Goal: Task Accomplishment & Management: Manage account settings

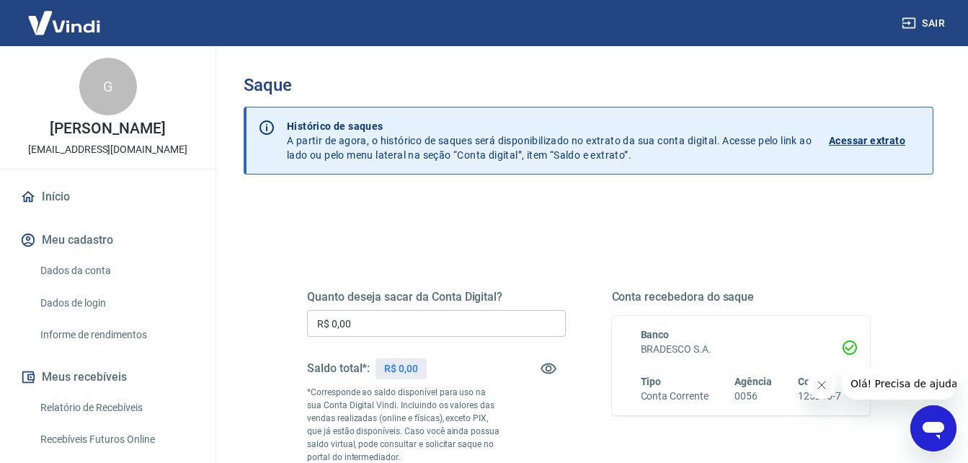
click at [439, 321] on input "R$ 0,00" at bounding box center [436, 323] width 259 height 27
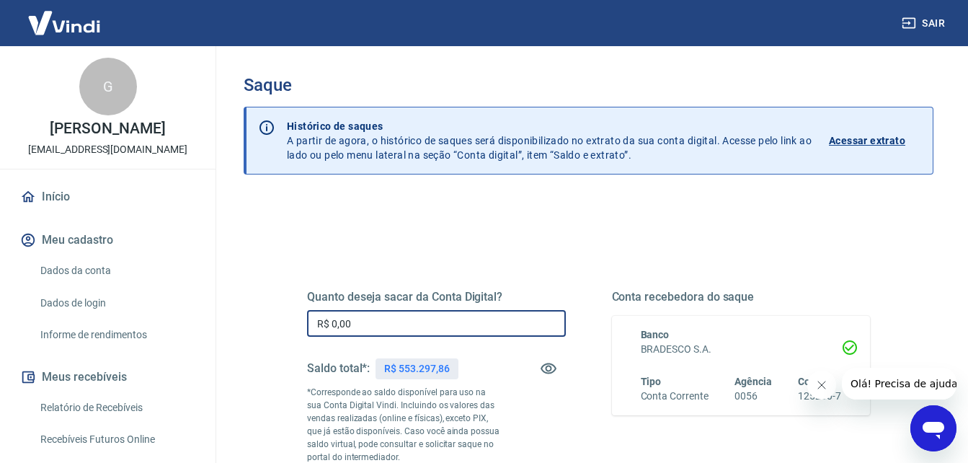
drag, startPoint x: 435, startPoint y: 321, endPoint x: 313, endPoint y: 301, distance: 123.3
click at [318, 303] on div "Quanto deseja sacar da Conta Digital? R$ 0,00 ​ Saldo total*: R$ 553.297,86 *Co…" at bounding box center [436, 393] width 259 height 206
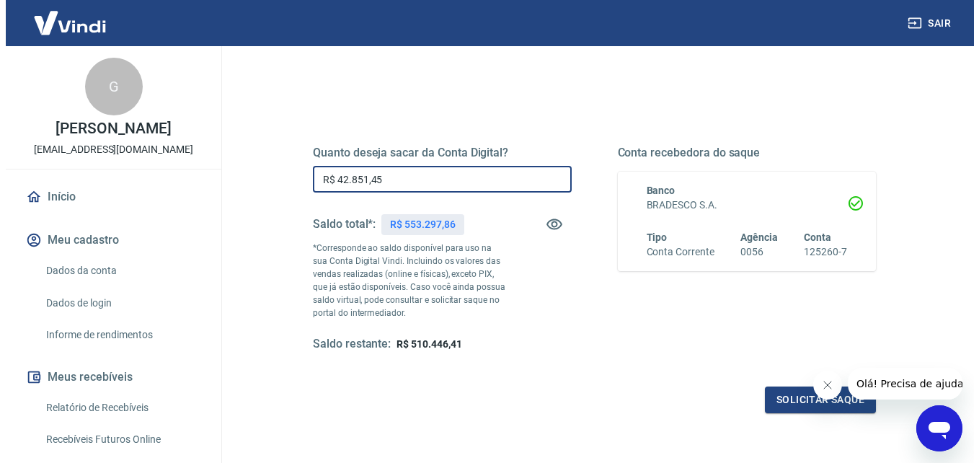
scroll to position [263, 0]
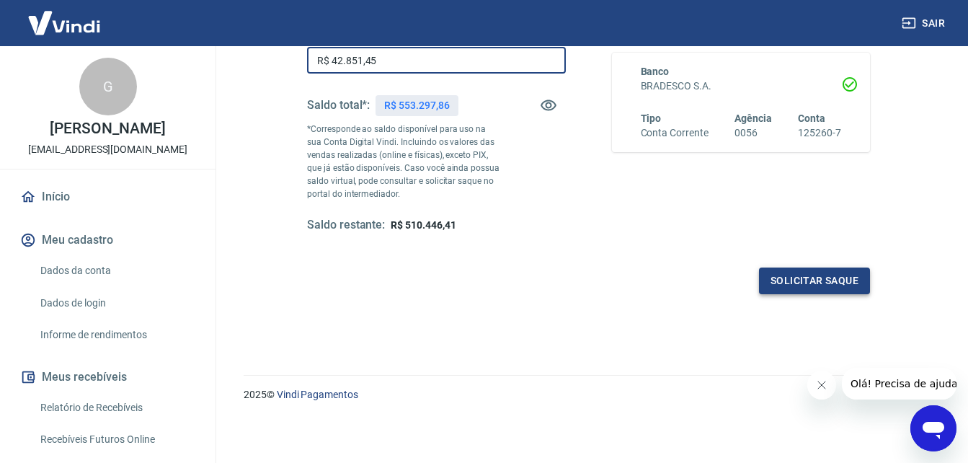
type input "R$ 42.851,45"
click at [799, 274] on button "Solicitar saque" at bounding box center [814, 280] width 111 height 27
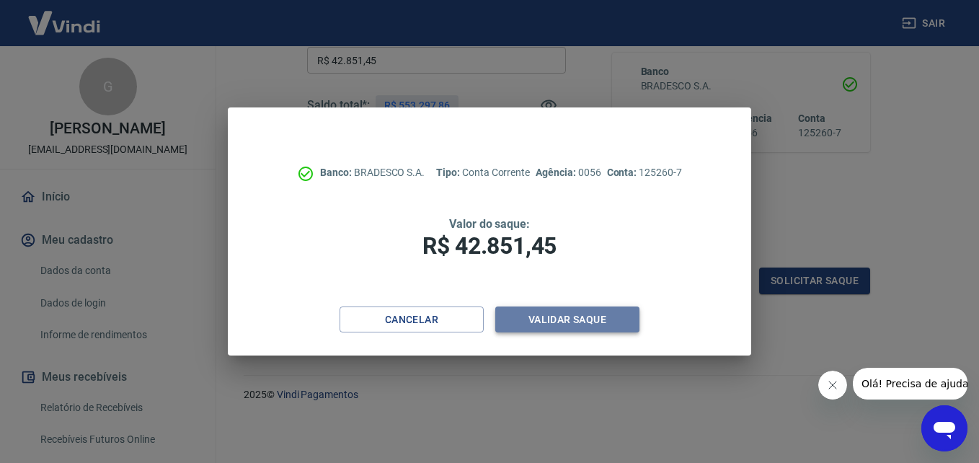
click at [578, 322] on button "Validar saque" at bounding box center [567, 319] width 144 height 27
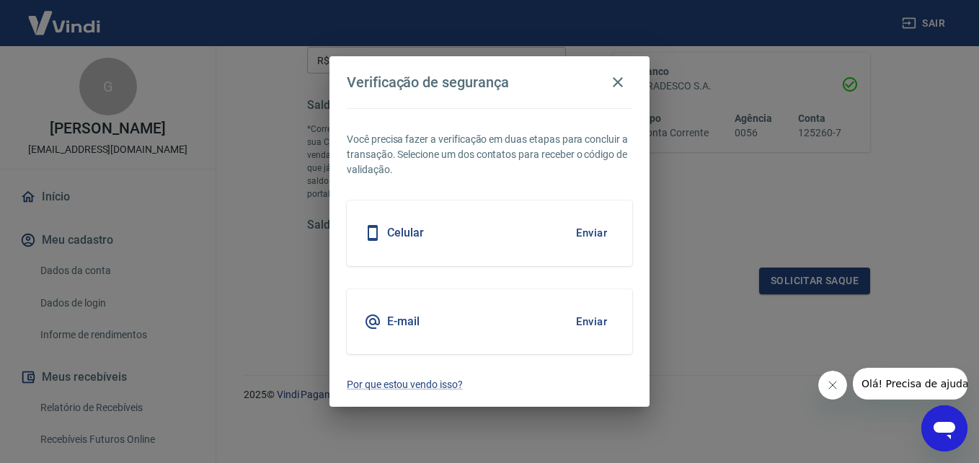
click at [520, 235] on div "Celular Enviar" at bounding box center [489, 232] width 285 height 65
click at [414, 228] on h5 "Celular" at bounding box center [405, 233] width 37 height 14
click at [588, 226] on button "Enviar" at bounding box center [591, 233] width 47 height 30
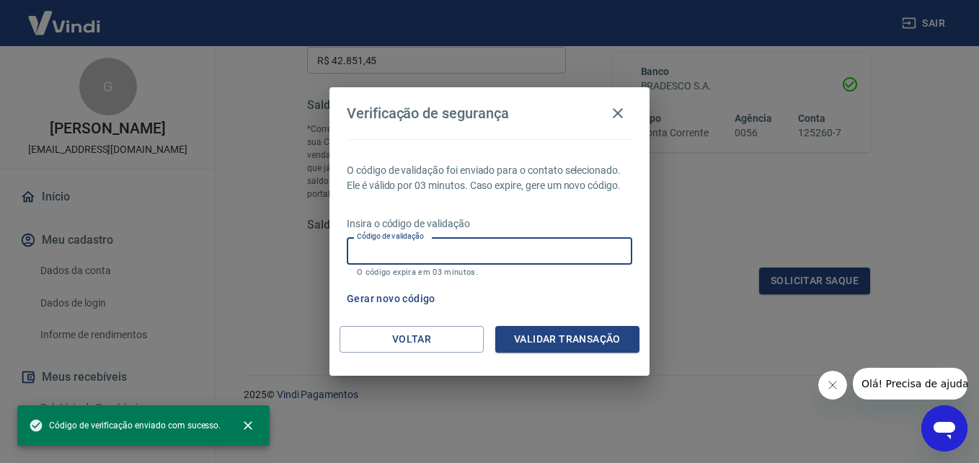
click at [521, 254] on input "Código de validação" at bounding box center [489, 250] width 285 height 27
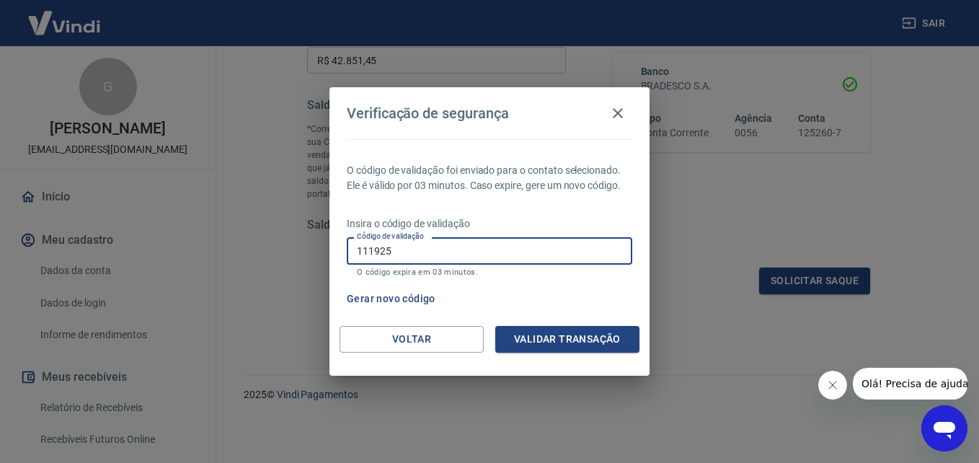
type input "111925"
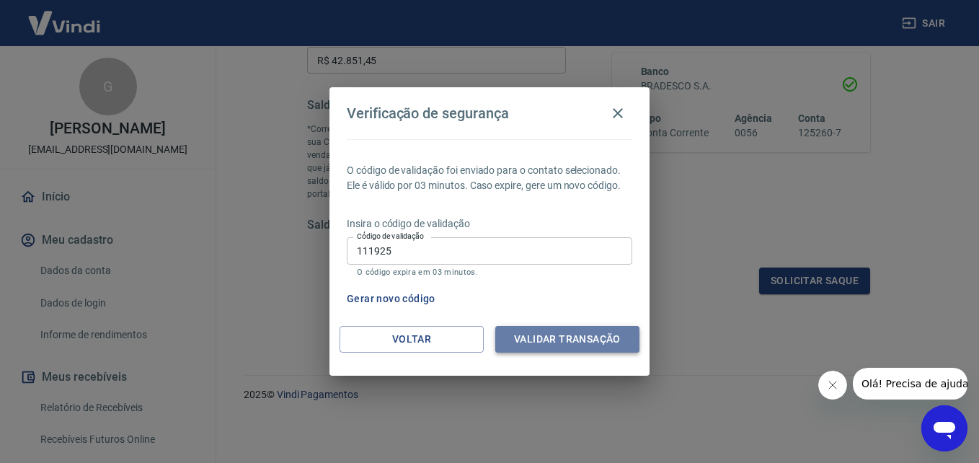
click at [557, 349] on button "Validar transação" at bounding box center [567, 339] width 144 height 27
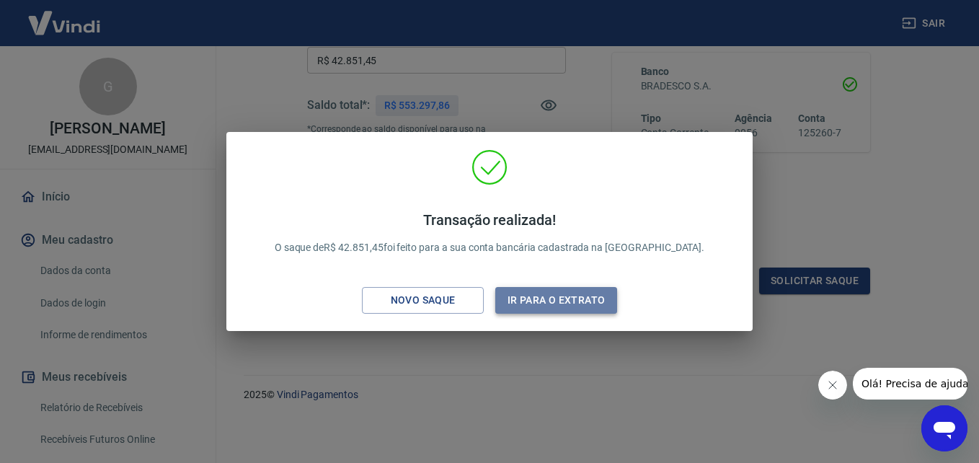
click at [570, 289] on button "Ir para o extrato" at bounding box center [556, 300] width 122 height 27
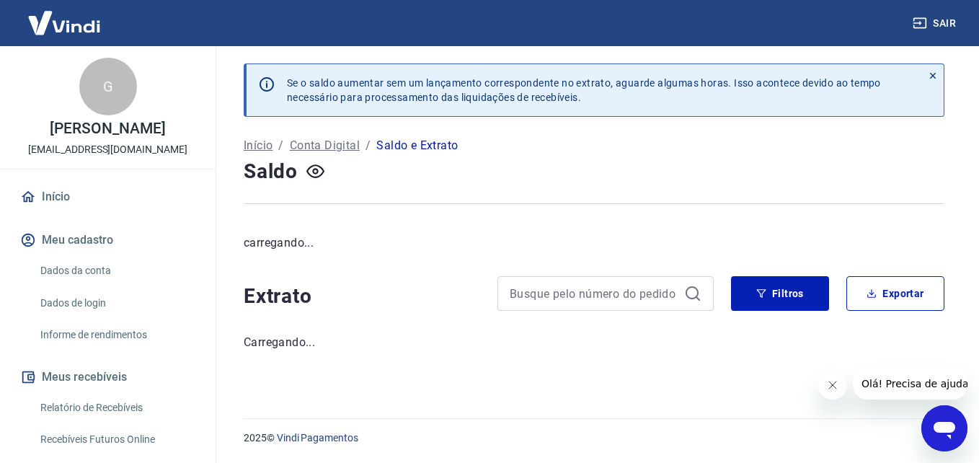
click at [962, 424] on div "Abrir janela de mensagens" at bounding box center [943, 427] width 43 height 43
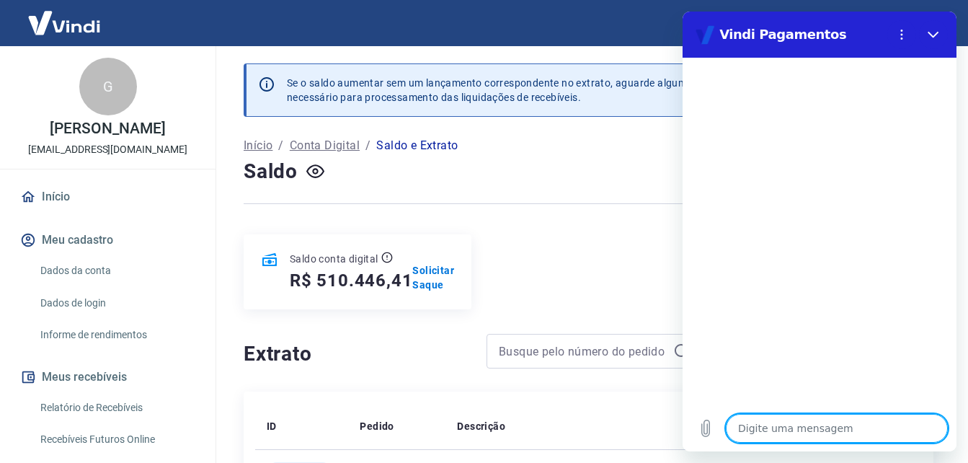
type textarea "B"
type textarea "x"
type textarea "Bo"
type textarea "x"
type textarea "Bo"
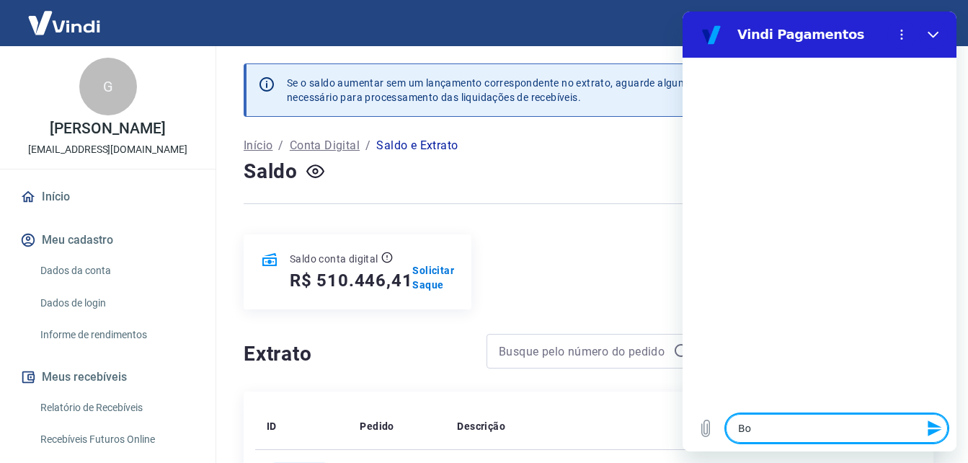
type textarea "x"
type textarea "Bo m"
type textarea "x"
type textarea "Bo md"
type textarea "x"
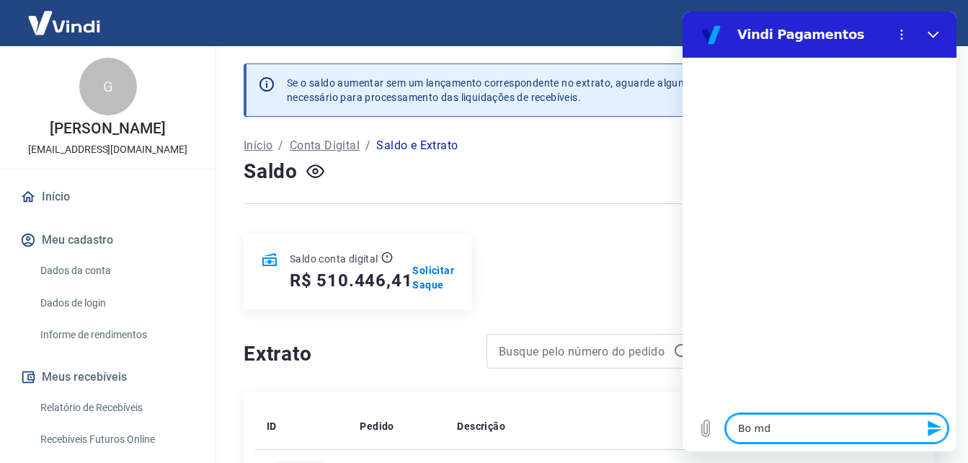
type textarea "Bo m"
type textarea "x"
type textarea "Bo"
type textarea "x"
type textarea "Bo"
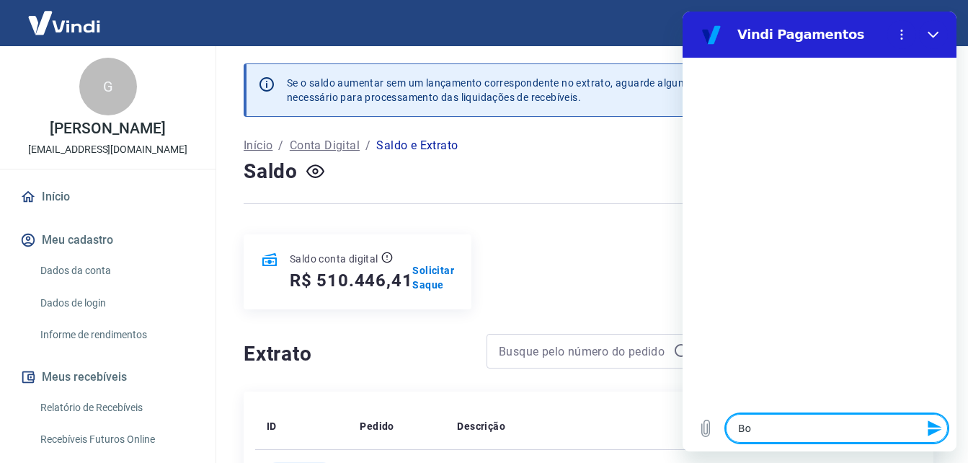
type textarea "x"
type textarea "Bom"
type textarea "x"
type textarea "Bom"
type textarea "x"
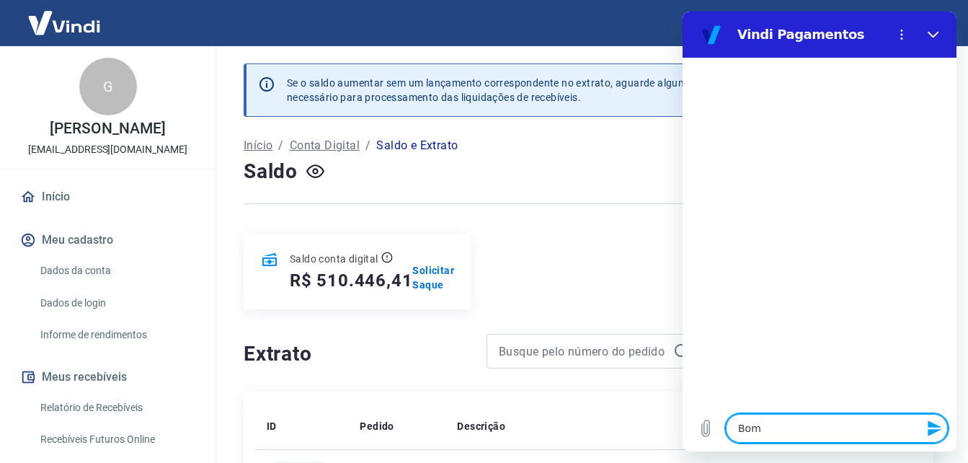
type textarea "Bom d"
type textarea "x"
type textarea "Bom di"
type textarea "x"
type textarea "Bom dia"
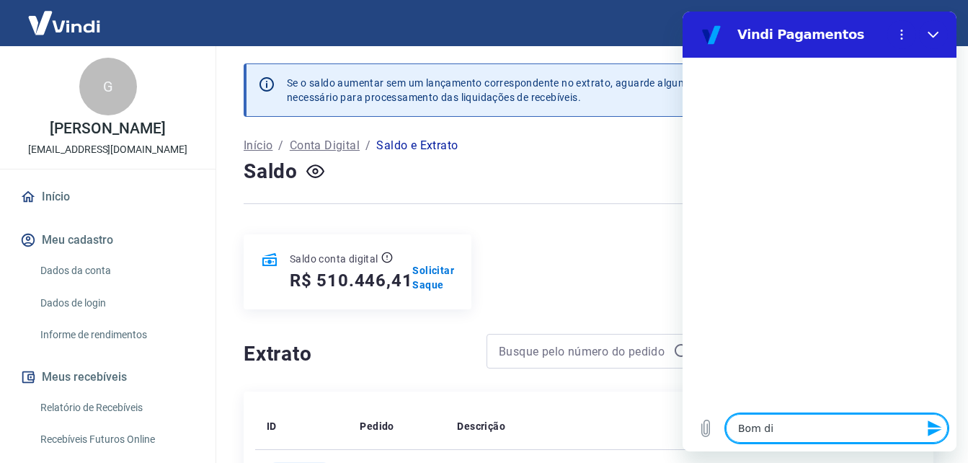
type textarea "x"
type textarea "Bom dia"
type textarea "x"
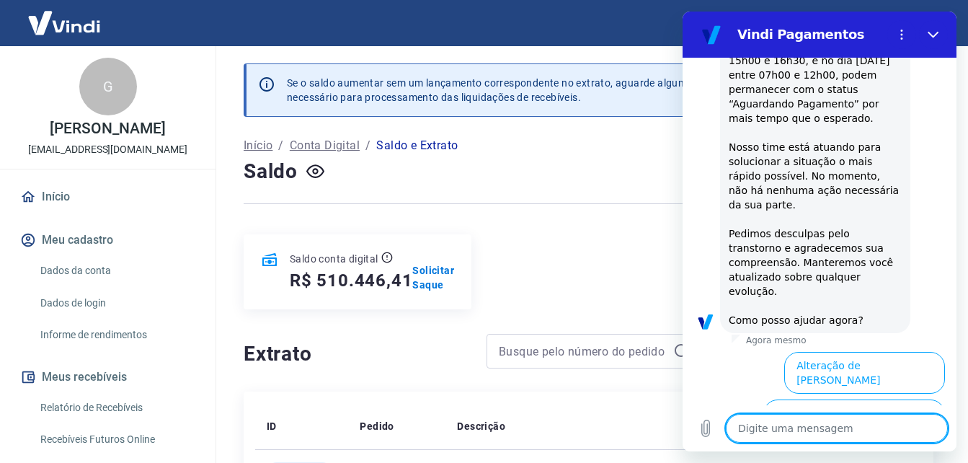
scroll to position [445, 0]
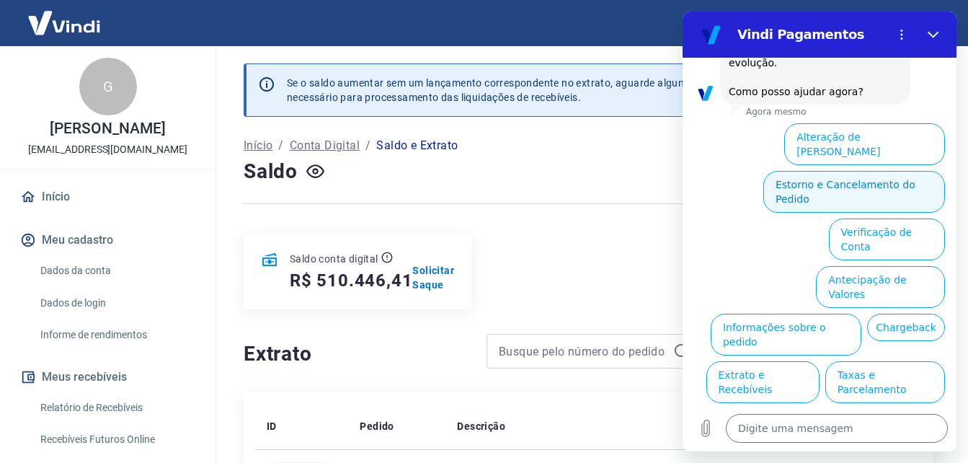
click at [890, 171] on button "Estorno e Cancelamento do Pedido" at bounding box center [854, 192] width 182 height 42
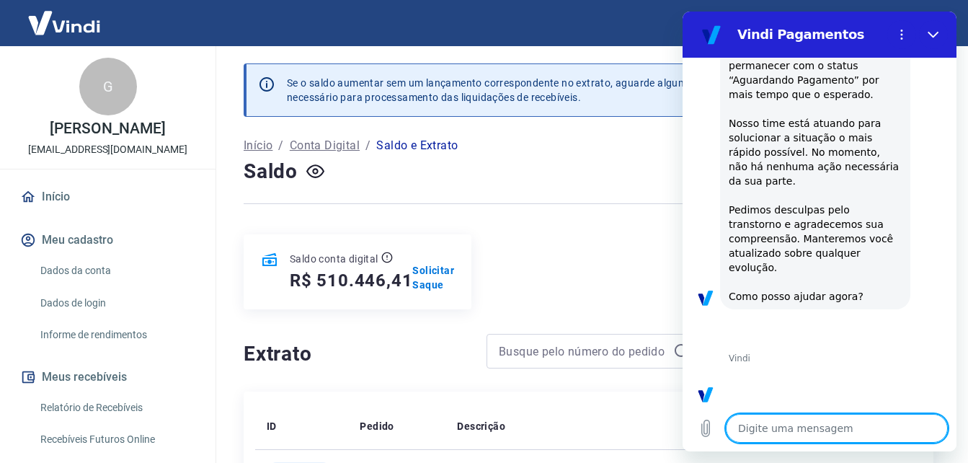
scroll to position [499, 0]
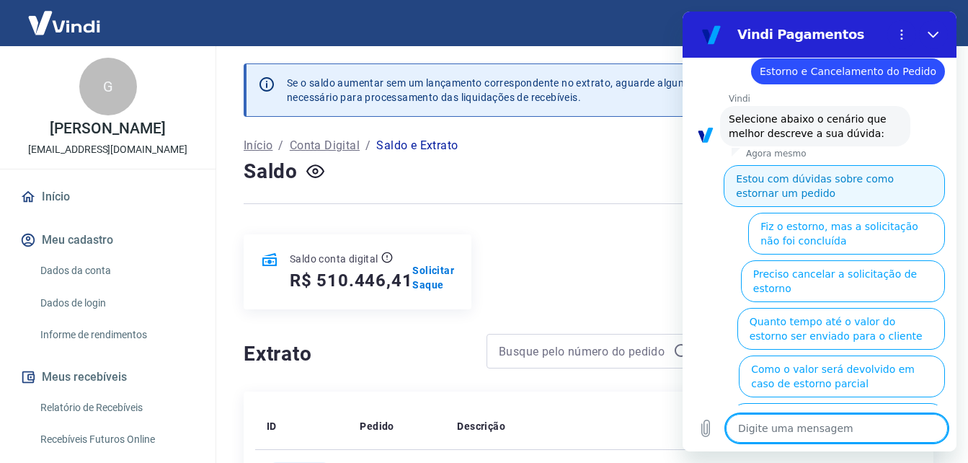
click at [832, 165] on button "Estou com dúvidas sobre como estornar um pedido" at bounding box center [834, 186] width 221 height 42
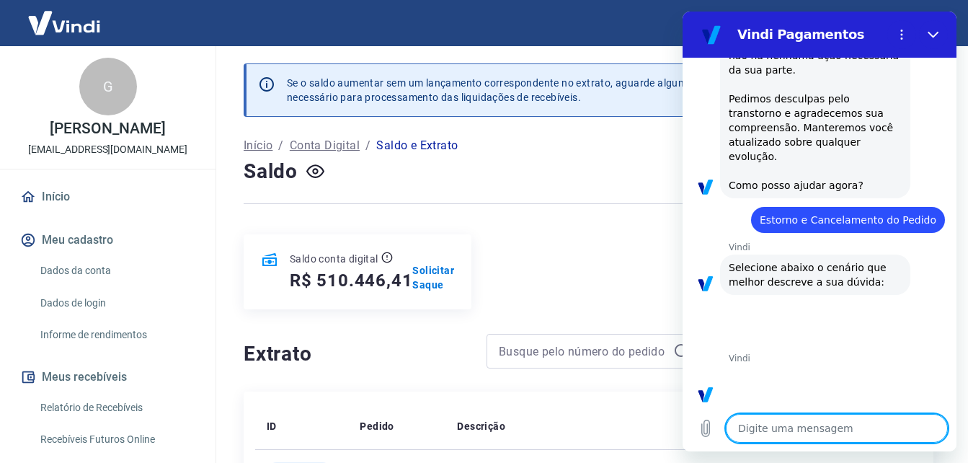
scroll to position [453, 0]
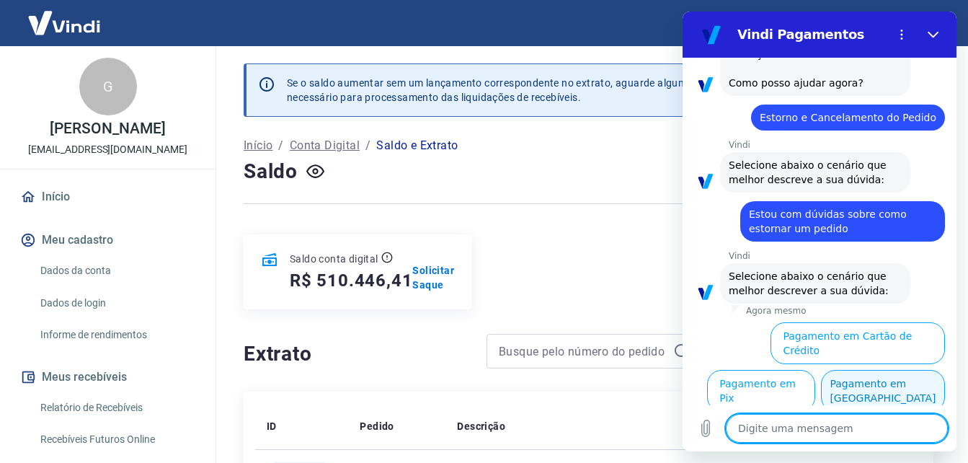
click at [886, 391] on button "Pagamento em Boleto" at bounding box center [883, 391] width 124 height 42
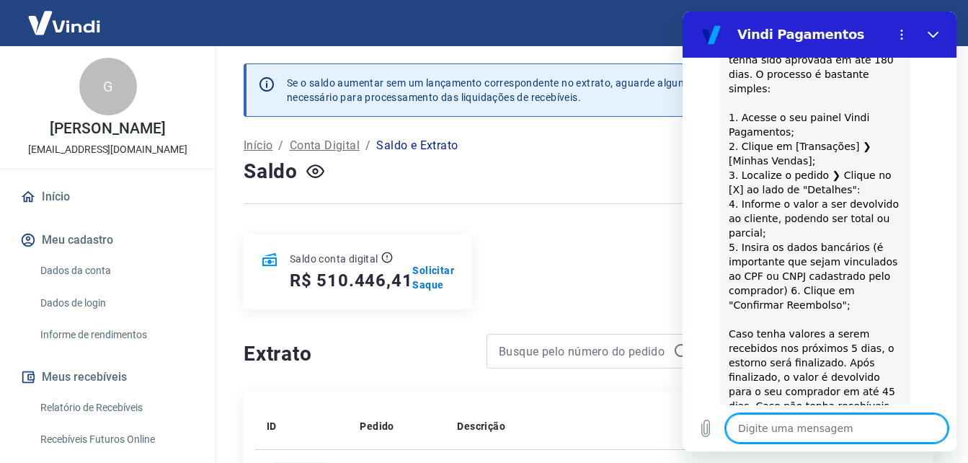
scroll to position [1098, 0]
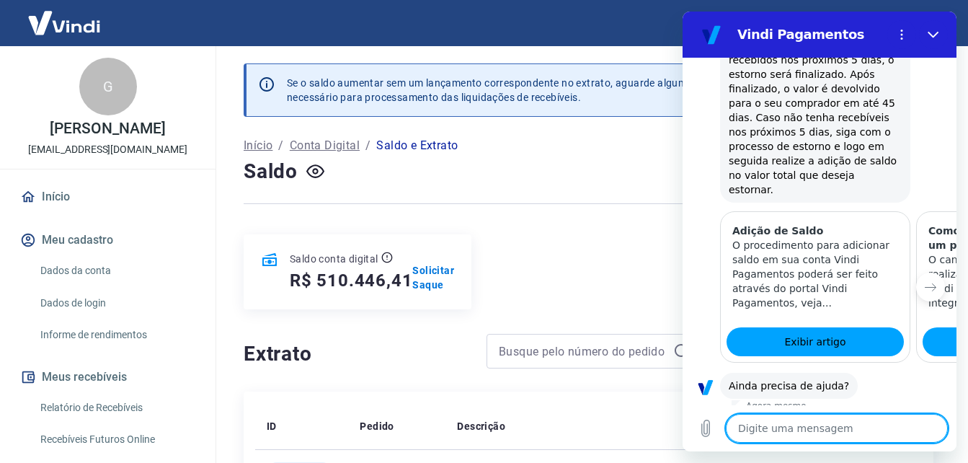
click at [864, 417] on button "Sim" at bounding box center [874, 430] width 42 height 27
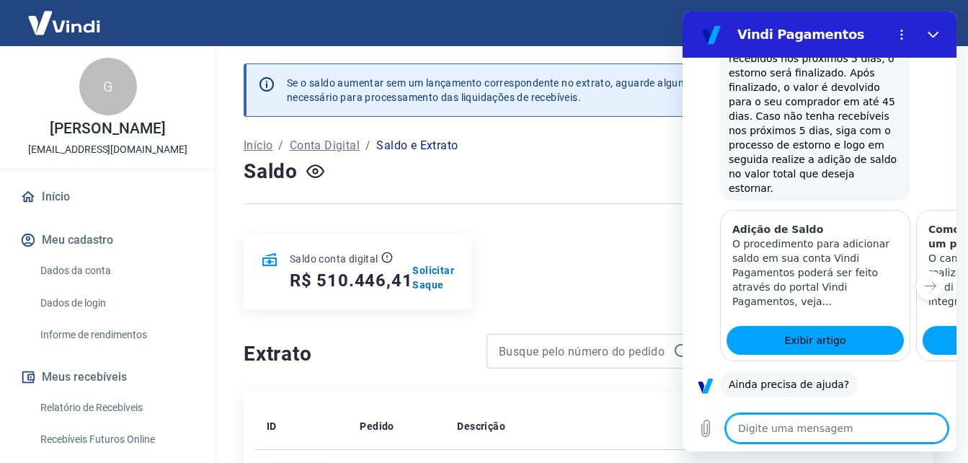
type textarea "x"
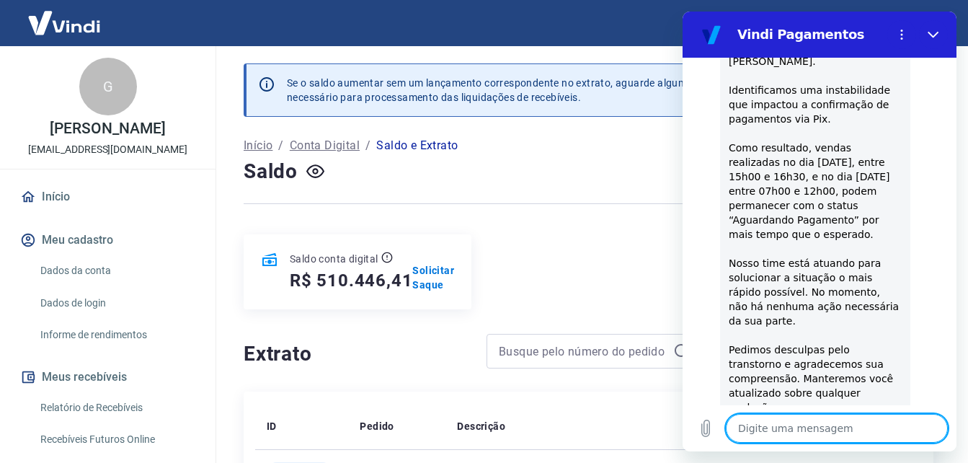
scroll to position [1820, 0]
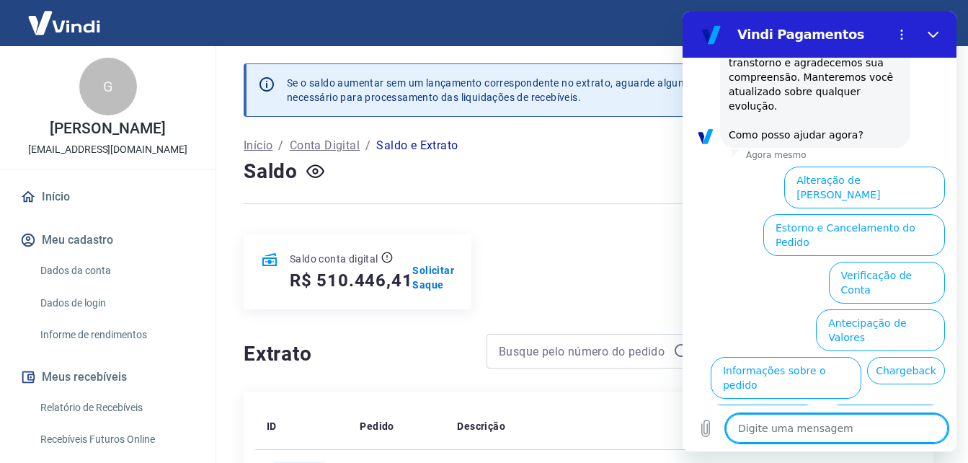
type textarea "e"
type textarea "x"
type textarea "em"
type textarea "x"
type textarea "ema"
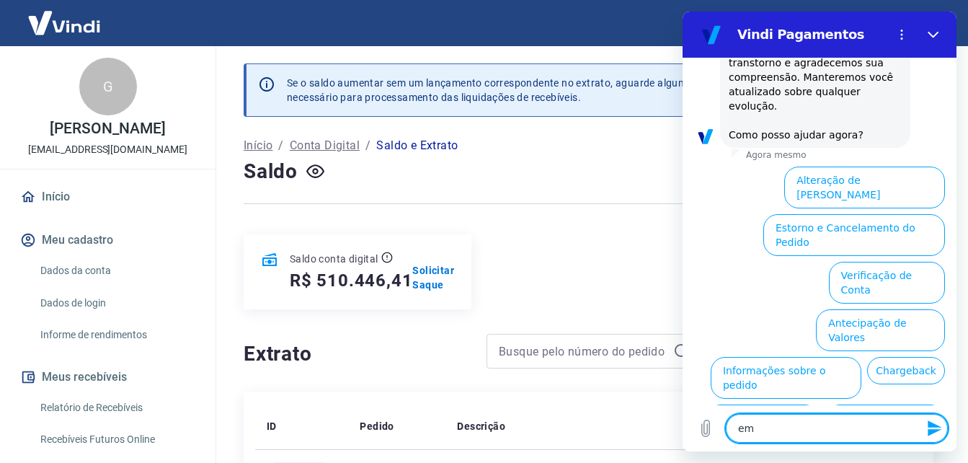
type textarea "x"
type textarea "emai"
type textarea "x"
type textarea "email"
type textarea "x"
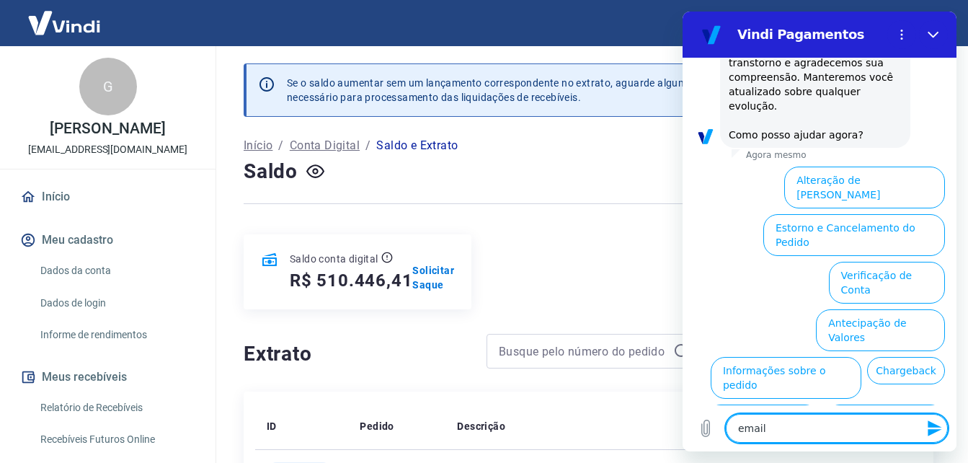
type textarea "emailç"
type textarea "x"
type textarea "emailç"
type textarea "x"
type textarea "emailç p"
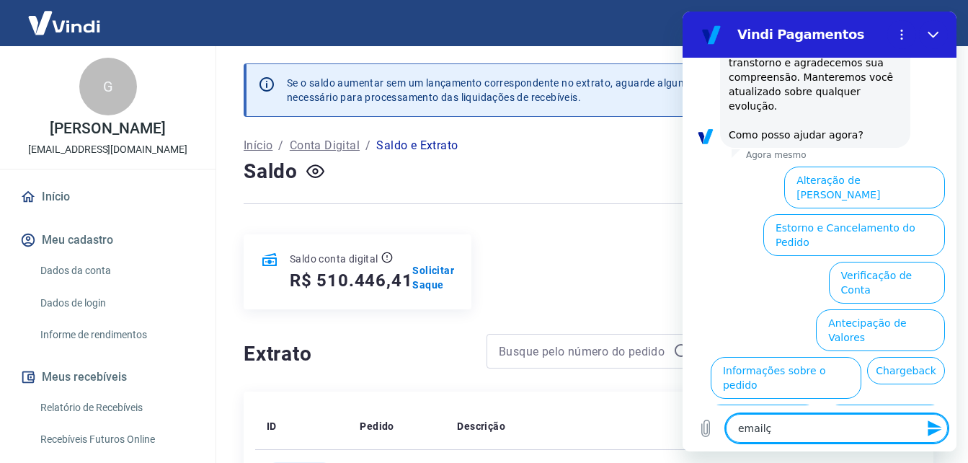
type textarea "x"
type textarea "emailç pa"
type textarea "x"
type textarea "emailç p"
type textarea "x"
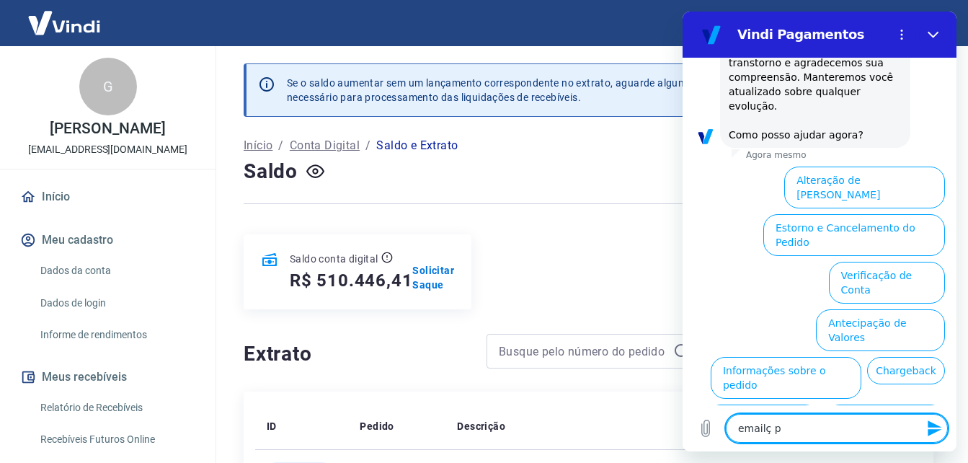
type textarea "emailç"
type textarea "x"
type textarea "emailç"
type textarea "x"
type textarea "email"
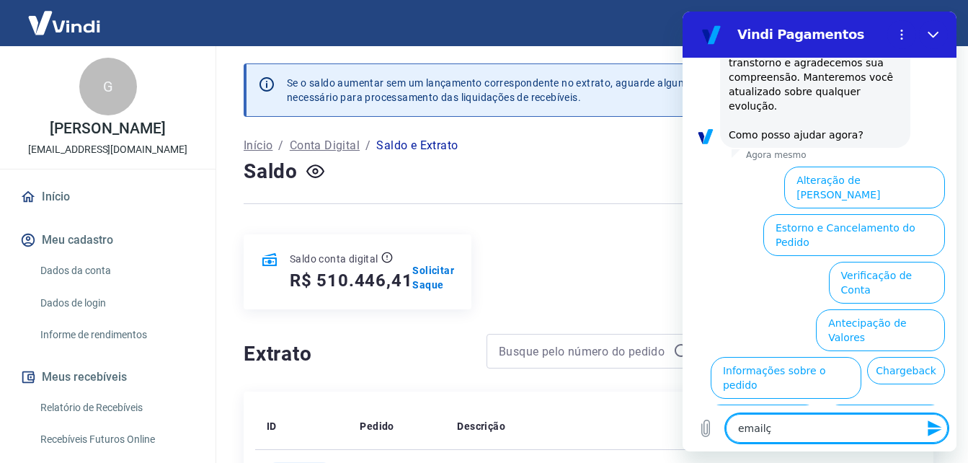
type textarea "x"
type textarea "email"
type textarea "x"
type textarea "email á"
type textarea "x"
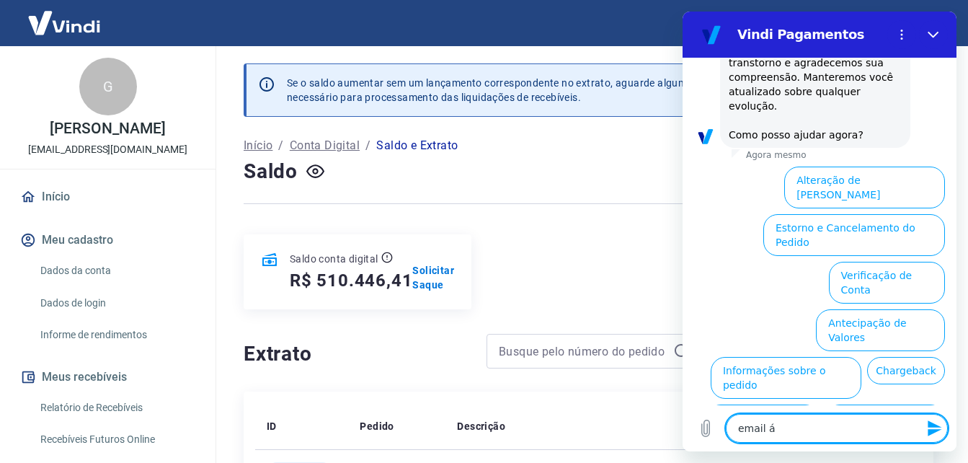
type textarea "email ár"
type textarea "x"
type textarea "email á"
type textarea "x"
type textarea "email"
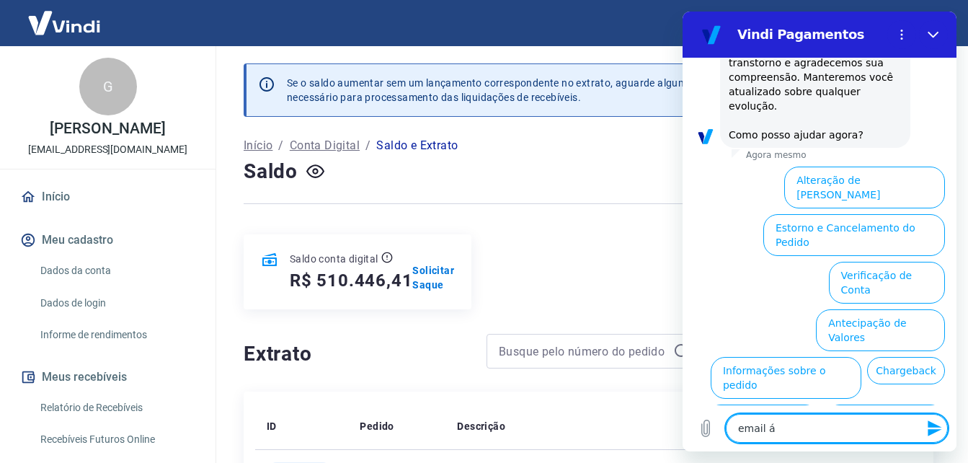
type textarea "x"
type textarea "email"
type textarea "x"
type textarea "emailp"
type textarea "x"
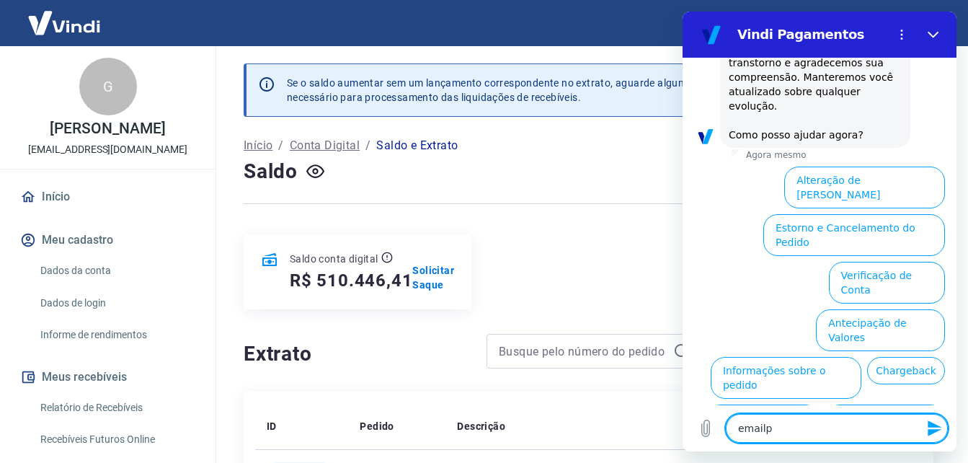
type textarea "emailpa"
type textarea "x"
type textarea "emailpar"
type textarea "x"
type textarea "emailpara"
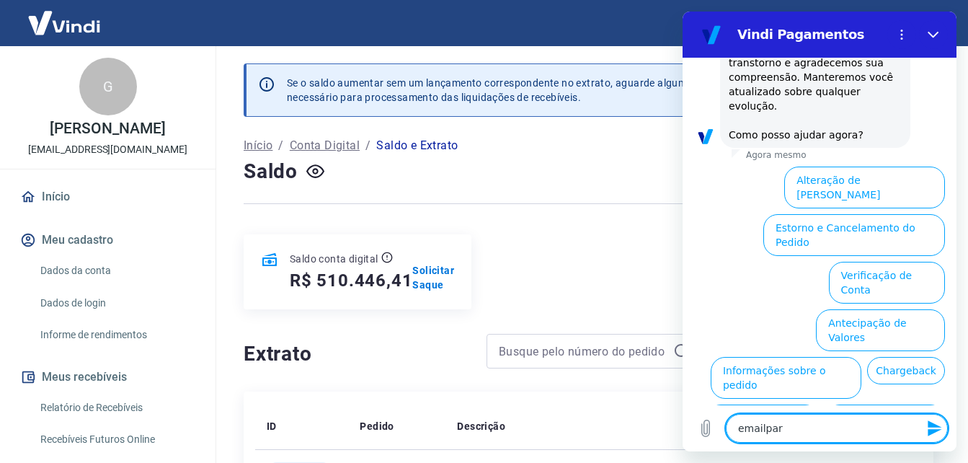
type textarea "x"
type textarea "emailpara"
type textarea "x"
type textarea "emailpara"
type textarea "x"
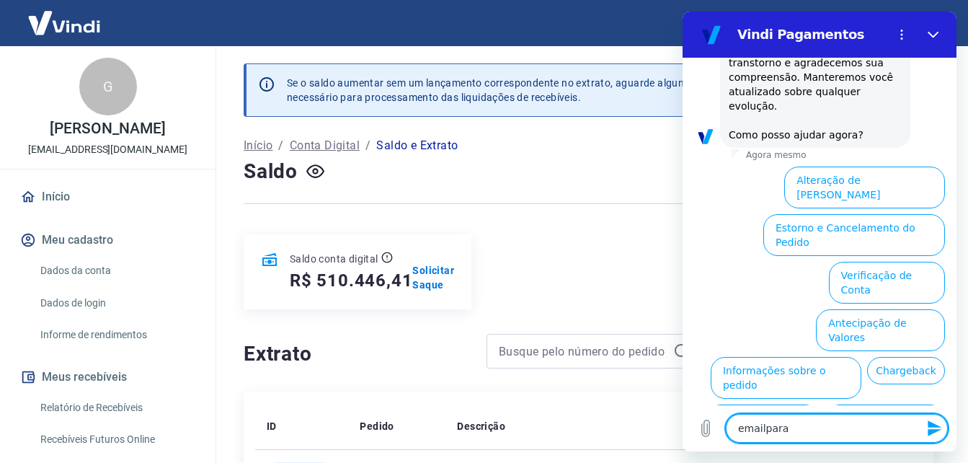
type textarea "emailpar"
type textarea "x"
type textarea "emailpa"
type textarea "x"
type textarea "emailp"
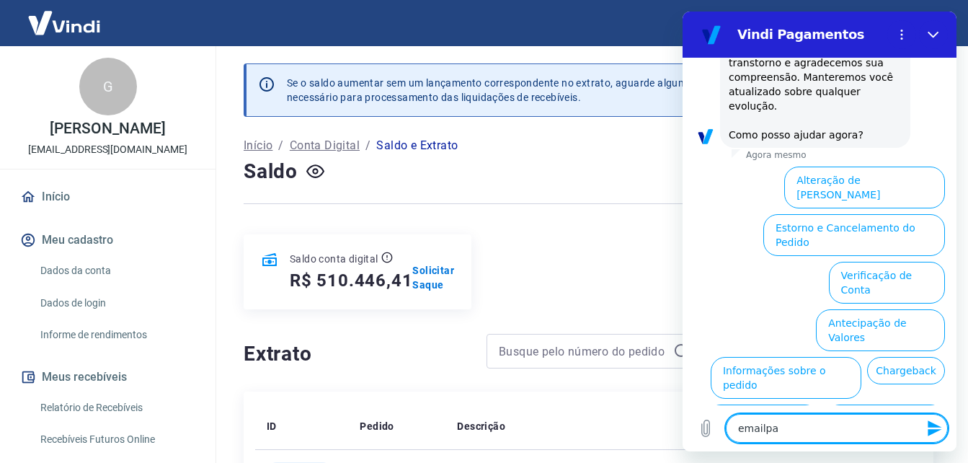
type textarea "x"
type textarea "email"
type textarea "x"
type textarea "email"
type textarea "x"
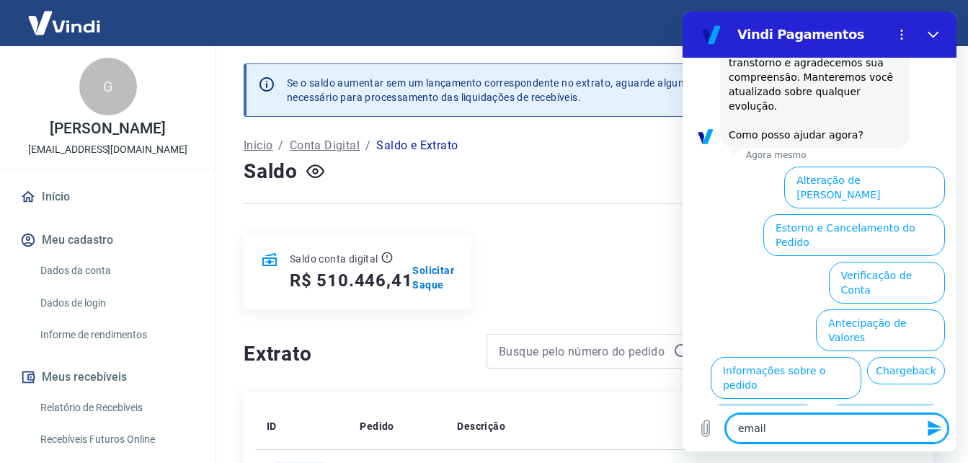
type textarea "email p"
type textarea "x"
type textarea "email pá"
type textarea "x"
type textarea "email pár"
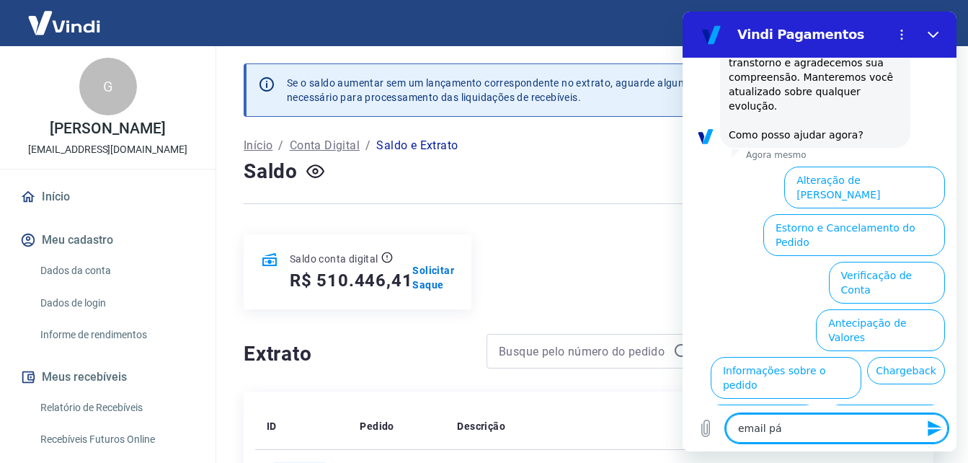
type textarea "x"
type textarea "email pára"
type textarea "x"
type textarea "email pár"
type textarea "x"
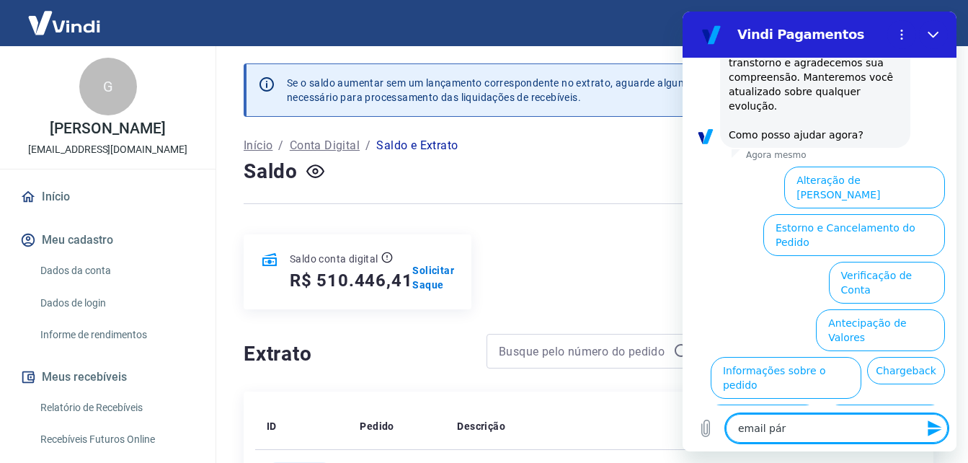
type textarea "email pá"
type textarea "x"
type textarea "email p"
type textarea "x"
type textarea "email pa"
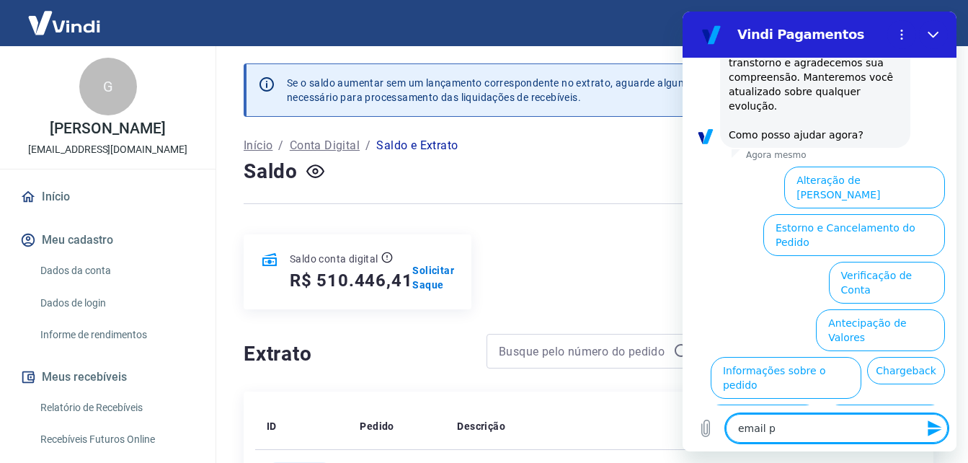
type textarea "x"
type textarea "email par"
type textarea "x"
type textarea "email para"
type textarea "x"
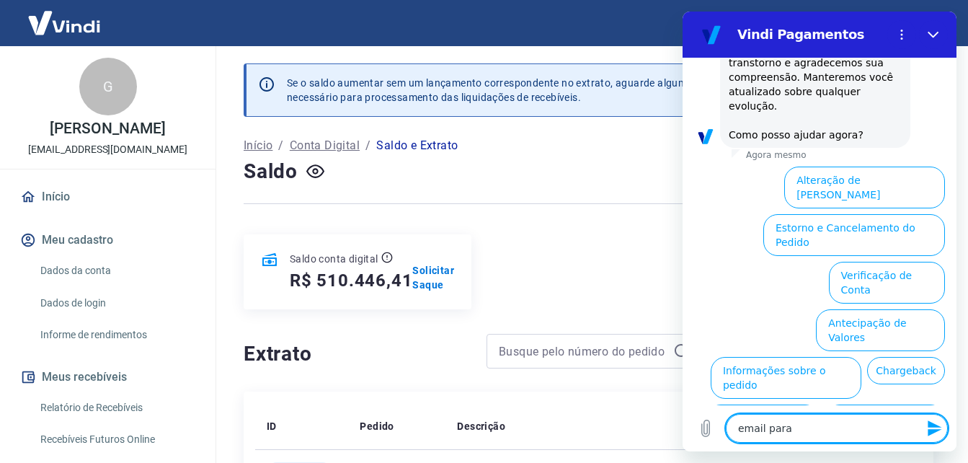
type textarea "email para"
type textarea "x"
type textarea "email para r"
type textarea "x"
type textarea "email para ri"
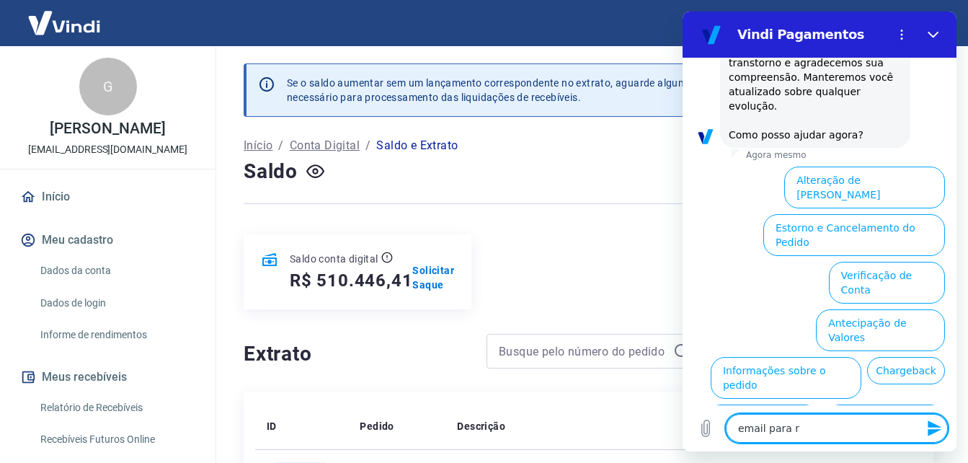
type textarea "x"
type textarea "email para r"
type textarea "x"
type textarea "email para"
type textarea "x"
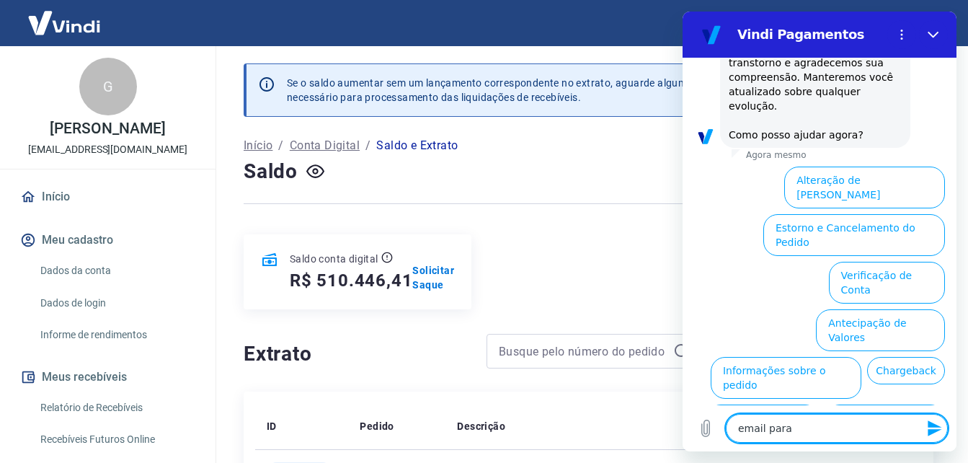
type textarea "email para t"
type textarea "x"
type textarea "email para tr"
type textarea "x"
type textarea "email para tra"
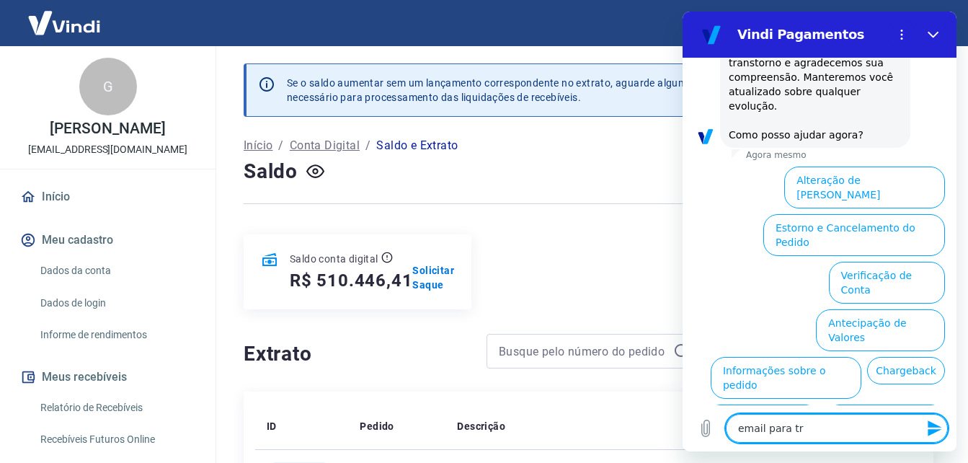
type textarea "x"
type textarea "email para trar"
type textarea "x"
type textarea "email para tra"
type textarea "x"
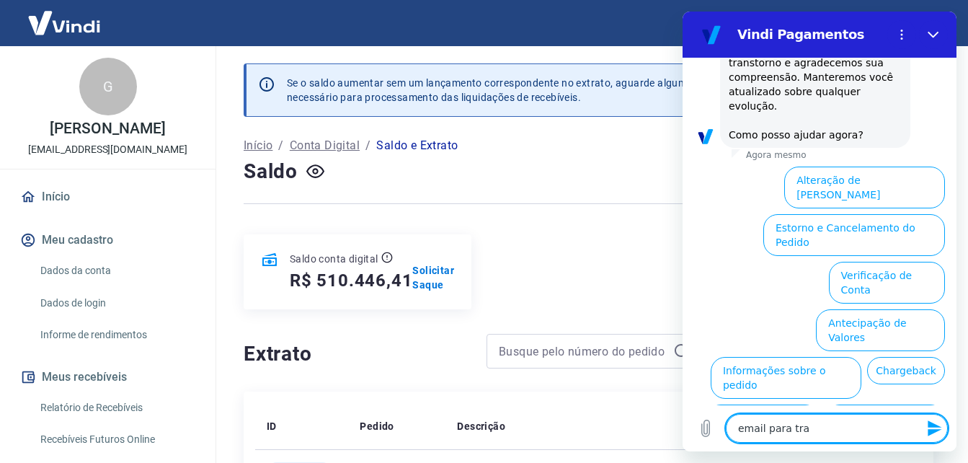
type textarea "email para tr"
type textarea "x"
type textarea "email para t"
type textarea "x"
type textarea "email para ti"
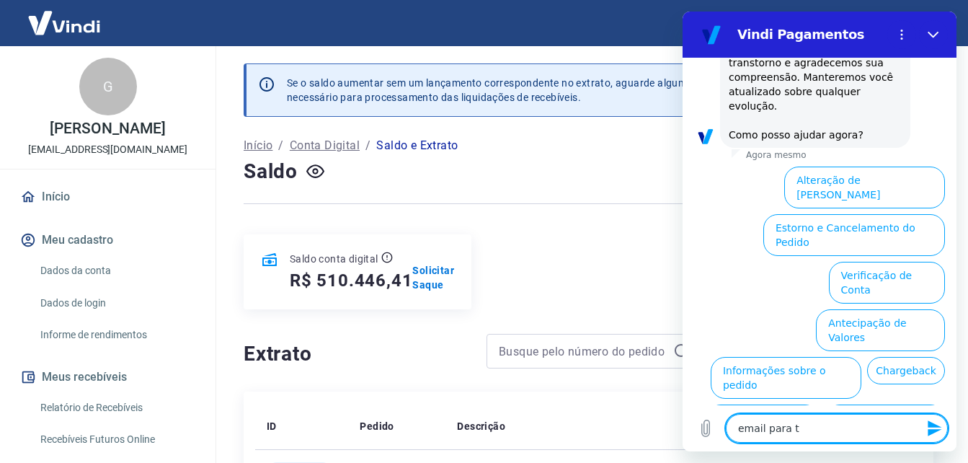
type textarea "x"
type textarea "email para tir"
type textarea "x"
type textarea "email para tira"
type textarea "x"
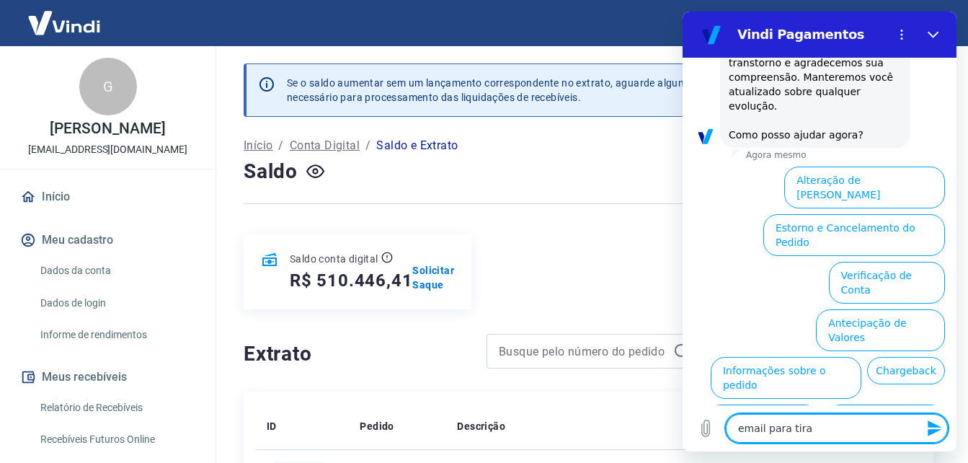
type textarea "email para tirar"
type textarea "x"
type textarea "email para tirar"
type textarea "x"
type textarea "email para tirar d"
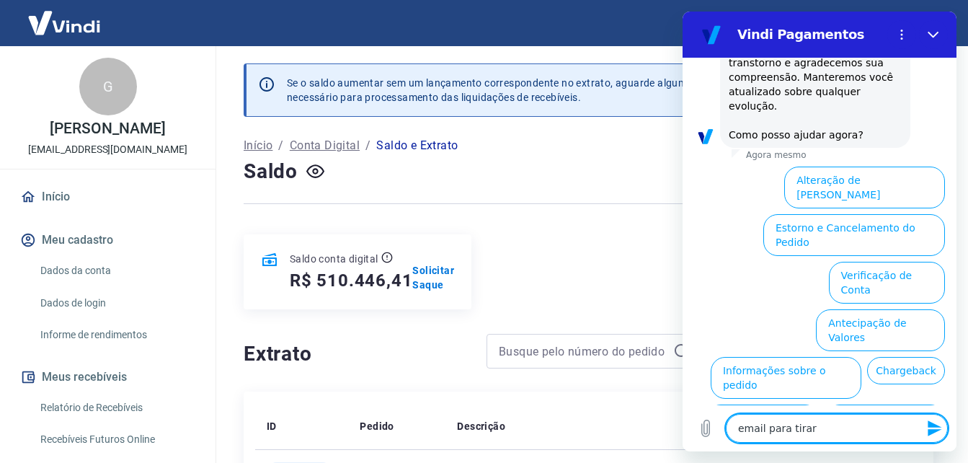
type textarea "x"
type textarea "email para tirar du"
type textarea "x"
type textarea "email para tirar duv"
type textarea "x"
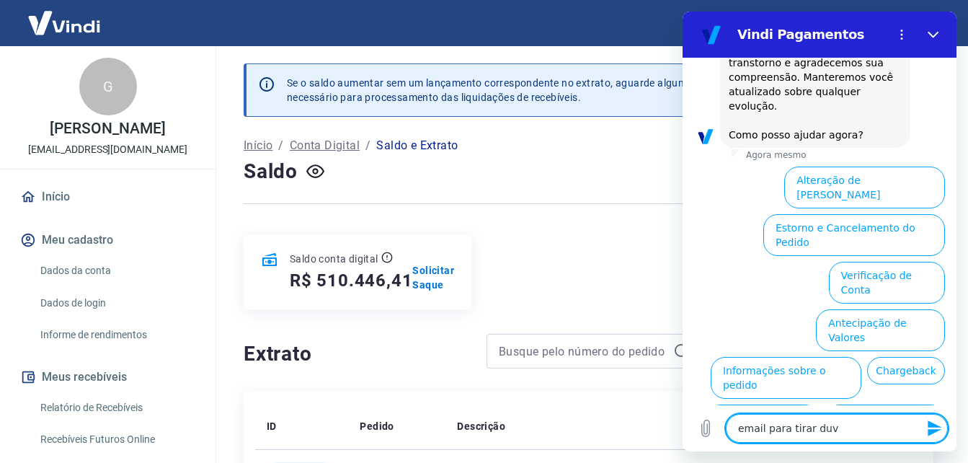
type textarea "email para tirar duvi"
type textarea "x"
type textarea "email para tirar duvid"
type textarea "x"
type textarea "email para tirar duvida"
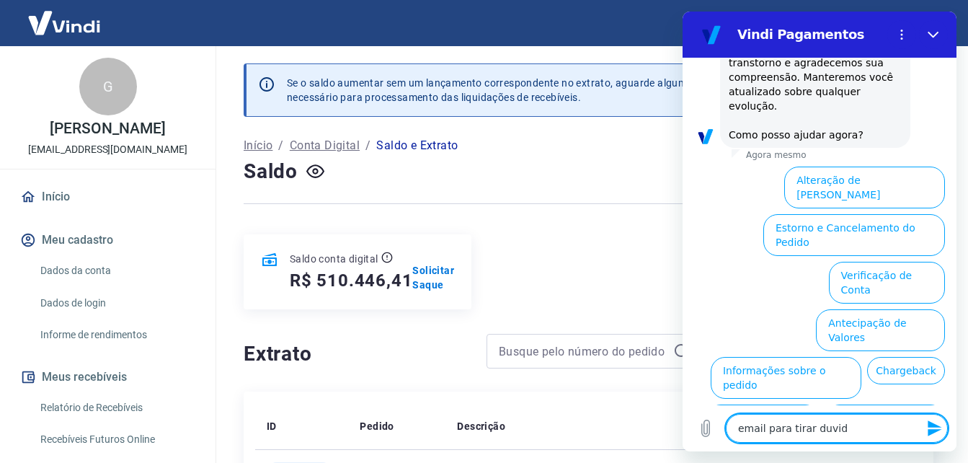
type textarea "x"
type textarea "email para tirar duvidas"
type textarea "x"
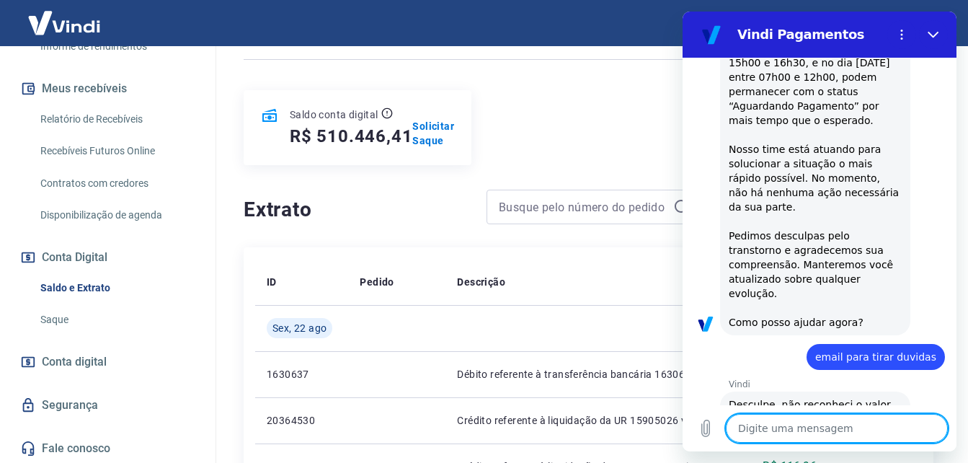
scroll to position [305, 0]
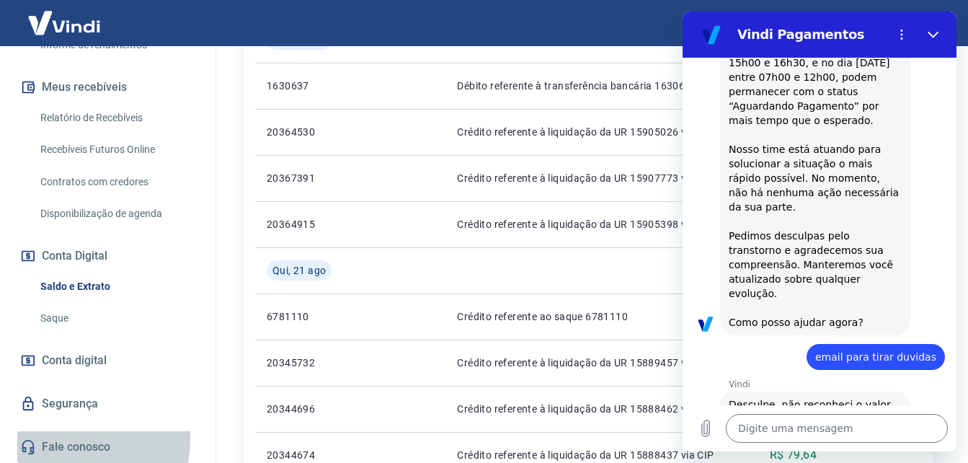
click at [79, 440] on link "Fale conosco" at bounding box center [107, 447] width 181 height 32
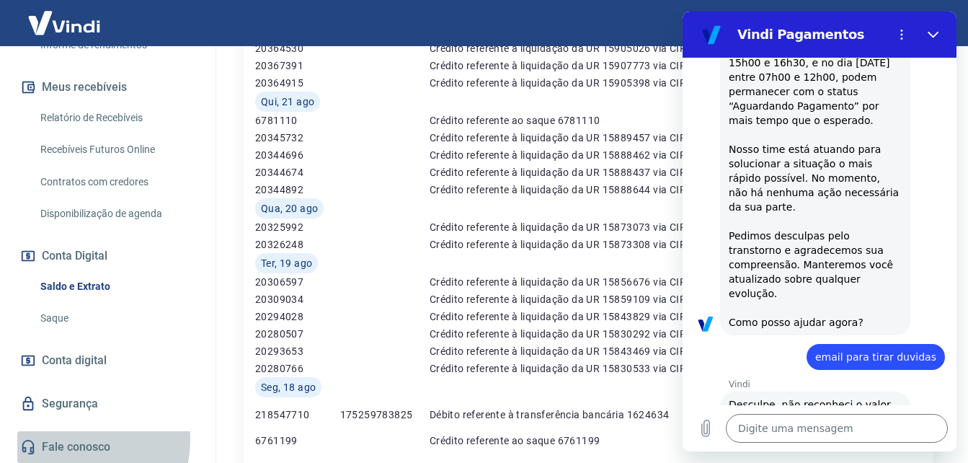
scroll to position [25, 0]
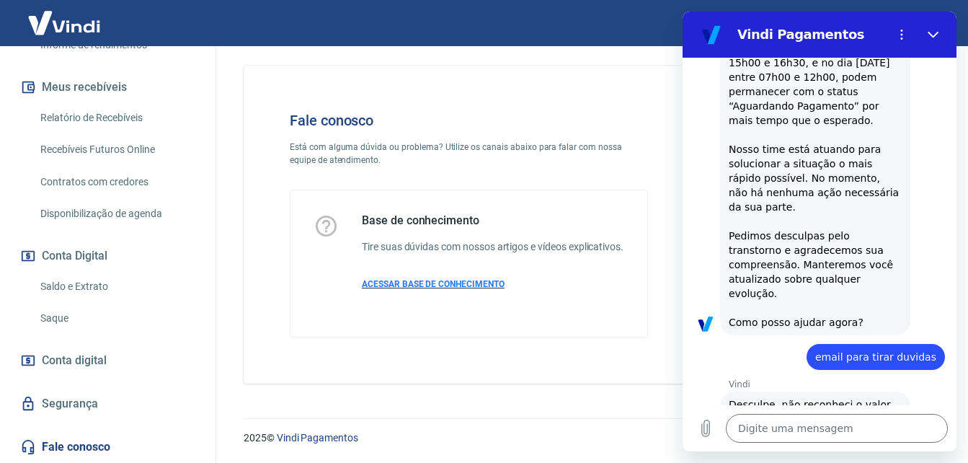
click at [401, 280] on span "ACESSAR BASE DE CONHECIMENTO" at bounding box center [433, 284] width 143 height 10
type textarea "x"
